Goal: Task Accomplishment & Management: Complete application form

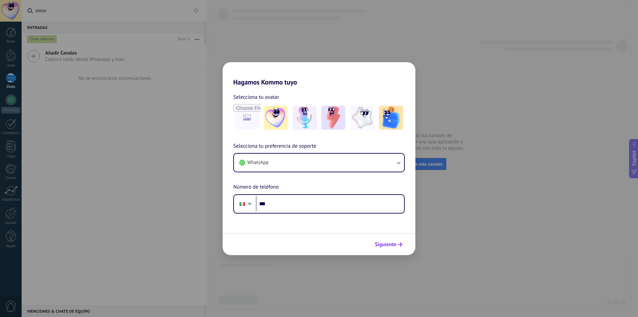
click at [379, 246] on span "Siguiente" at bounding box center [386, 244] width 22 height 5
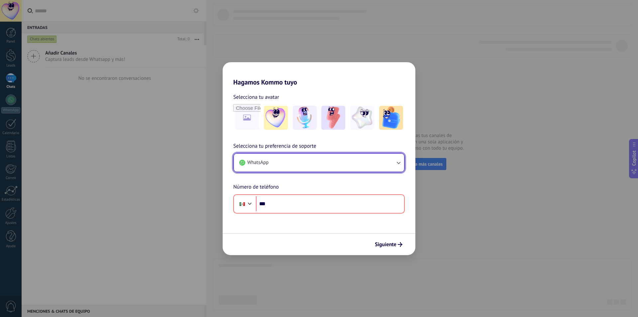
click at [377, 160] on button "WhatsApp" at bounding box center [319, 163] width 170 height 18
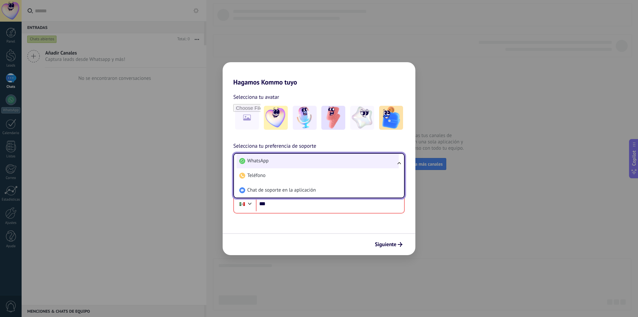
click at [252, 163] on span "WhatsApp" at bounding box center [257, 161] width 21 height 7
